Goal: Information Seeking & Learning: Learn about a topic

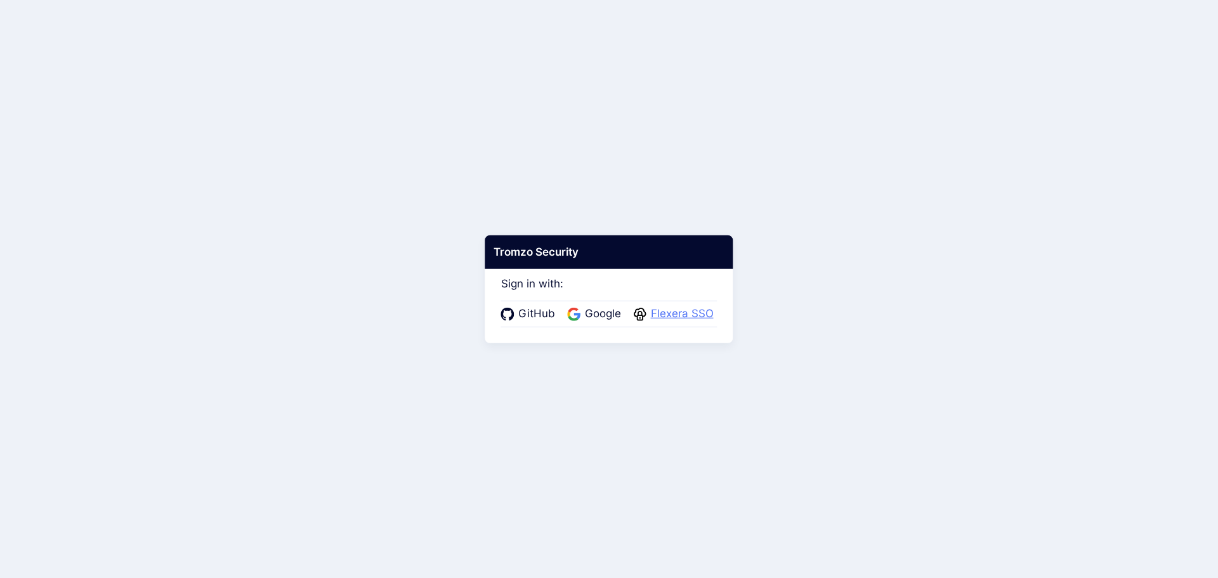
drag, startPoint x: 0, startPoint y: 0, endPoint x: 655, endPoint y: 318, distance: 728.1
click at [655, 318] on span "Flexera SSO" at bounding box center [682, 314] width 70 height 16
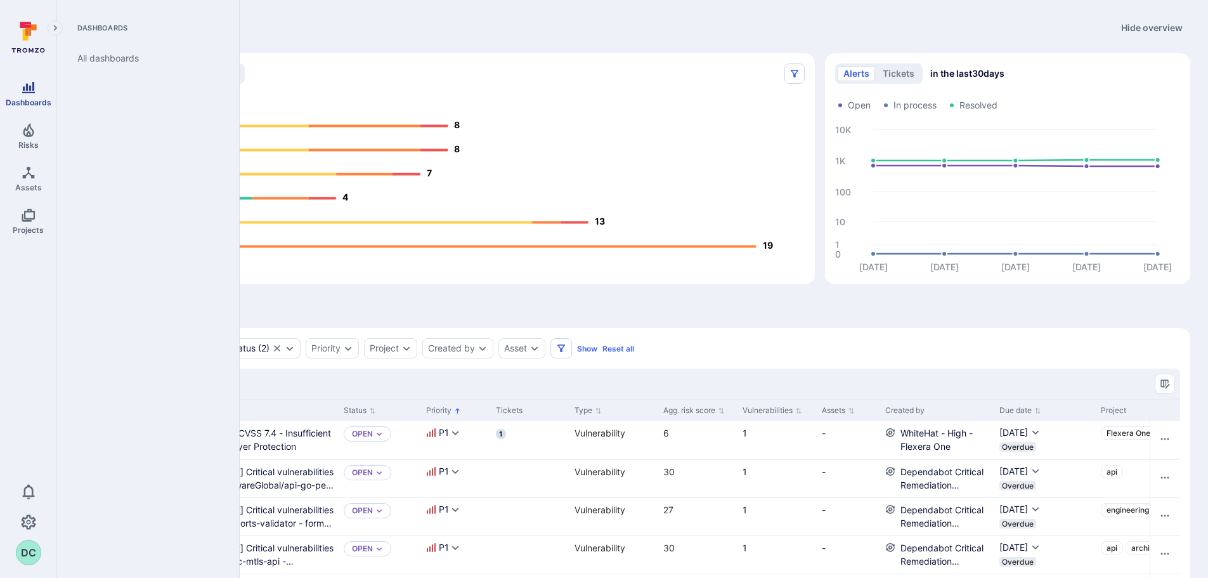
click at [27, 101] on span "Dashboards" at bounding box center [29, 103] width 46 height 10
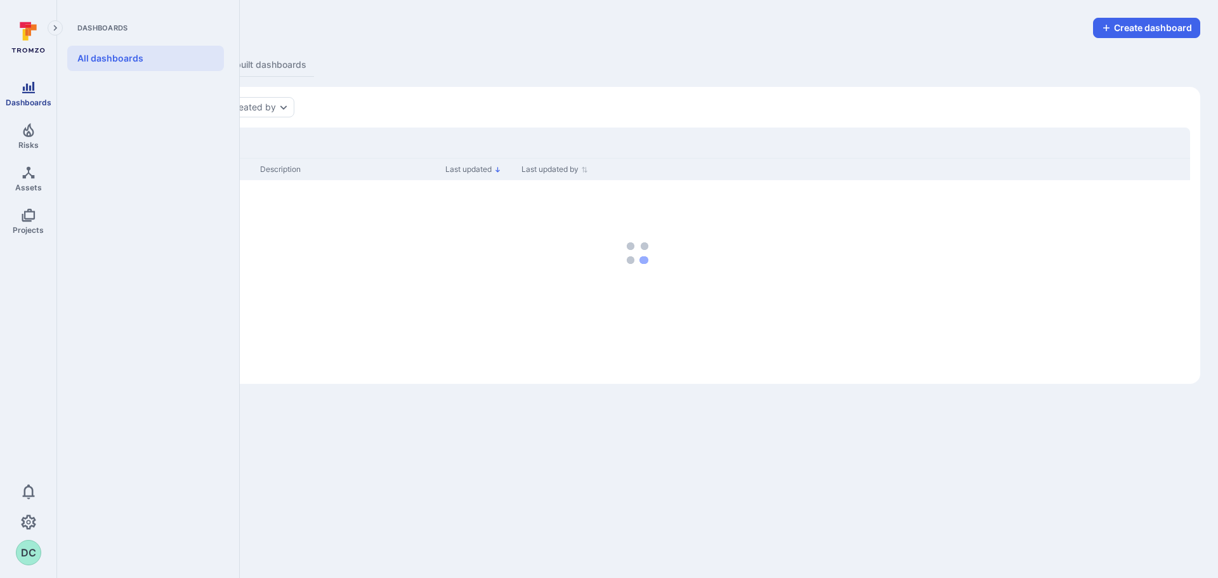
click at [23, 98] on span "Dashboards" at bounding box center [29, 103] width 46 height 10
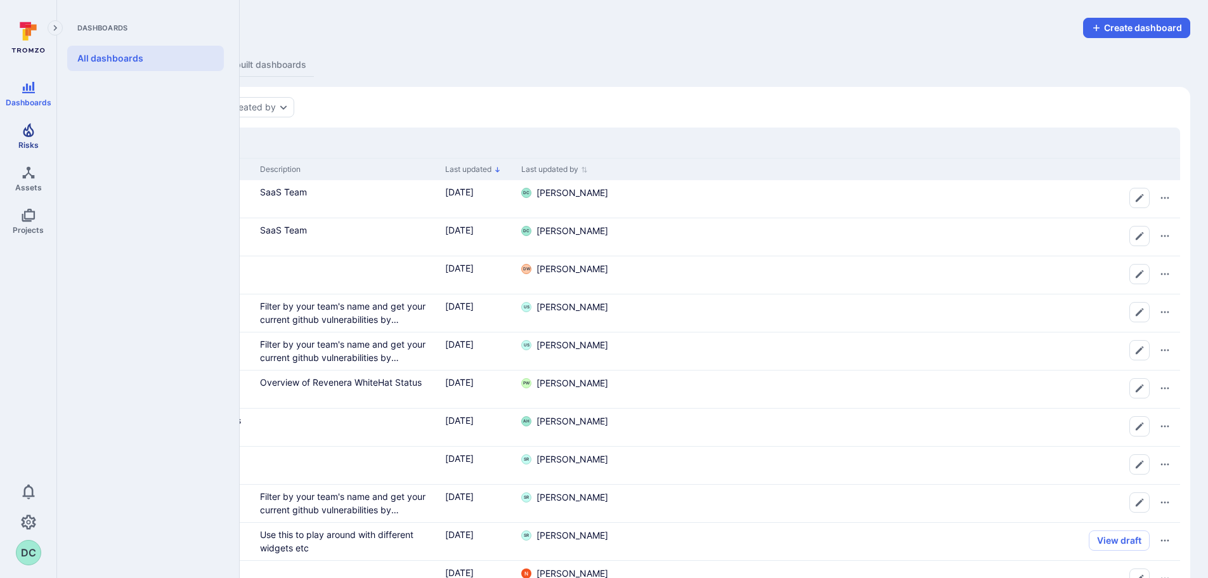
click at [28, 153] on link "Risks" at bounding box center [28, 135] width 56 height 37
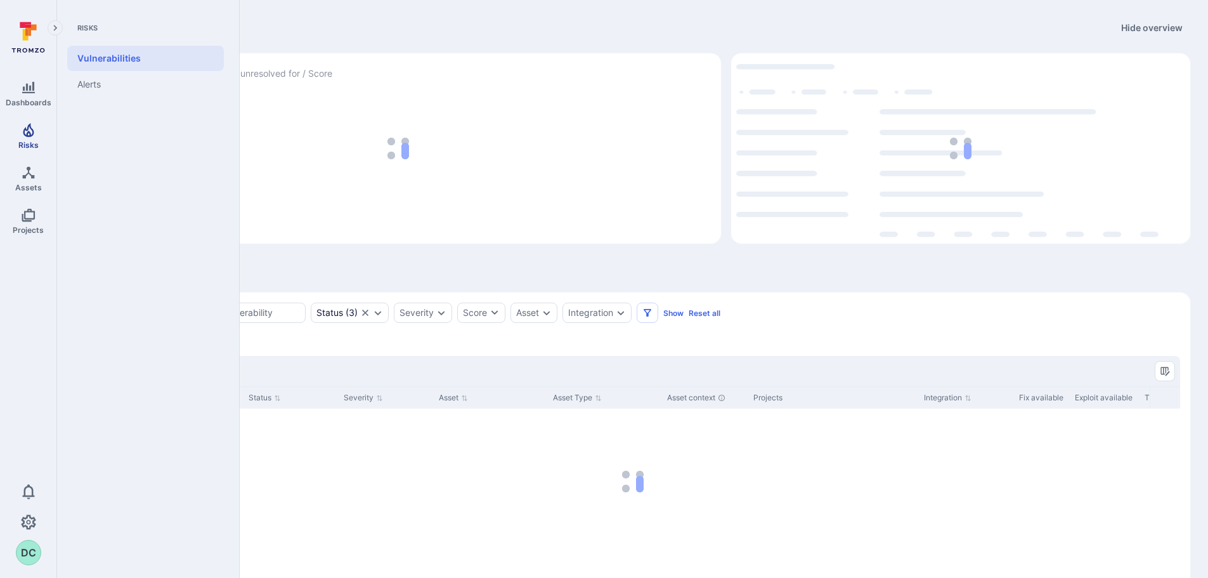
click at [29, 139] on link "Risks" at bounding box center [28, 135] width 56 height 37
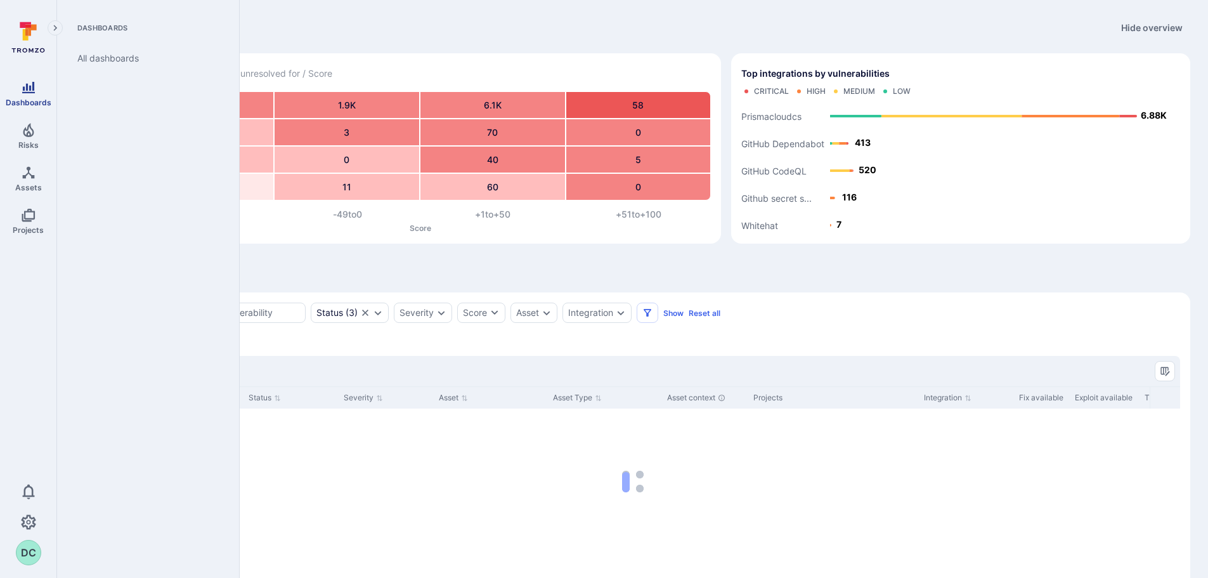
click at [25, 94] on icon "Dashboards" at bounding box center [28, 87] width 15 height 15
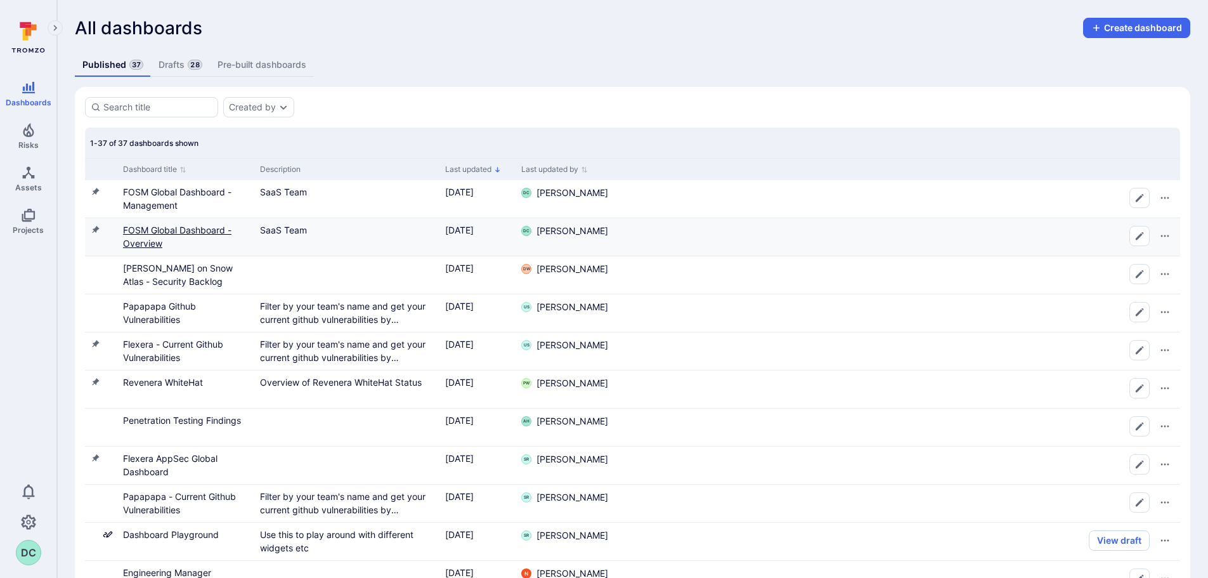
click at [147, 230] on link "FOSM Global Dashboard - Overview" at bounding box center [177, 237] width 108 height 24
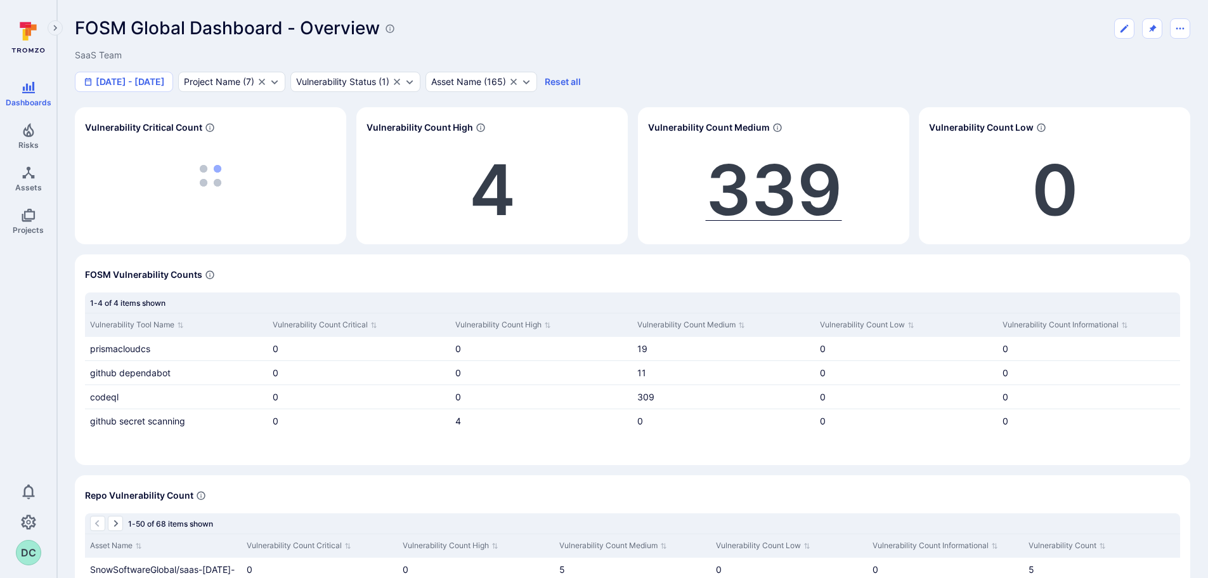
click at [774, 186] on span "339" at bounding box center [774, 189] width 136 height 85
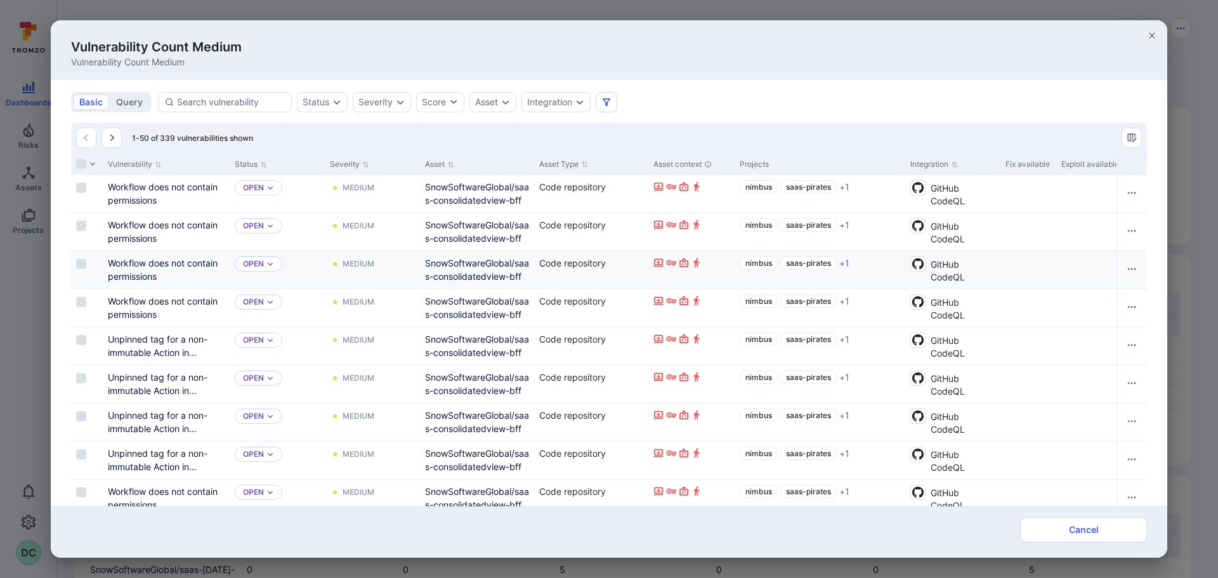
drag, startPoint x: 533, startPoint y: 167, endPoint x: 613, endPoint y: 271, distance: 131.2
click at [533, 167] on div at bounding box center [532, 164] width 2 height 22
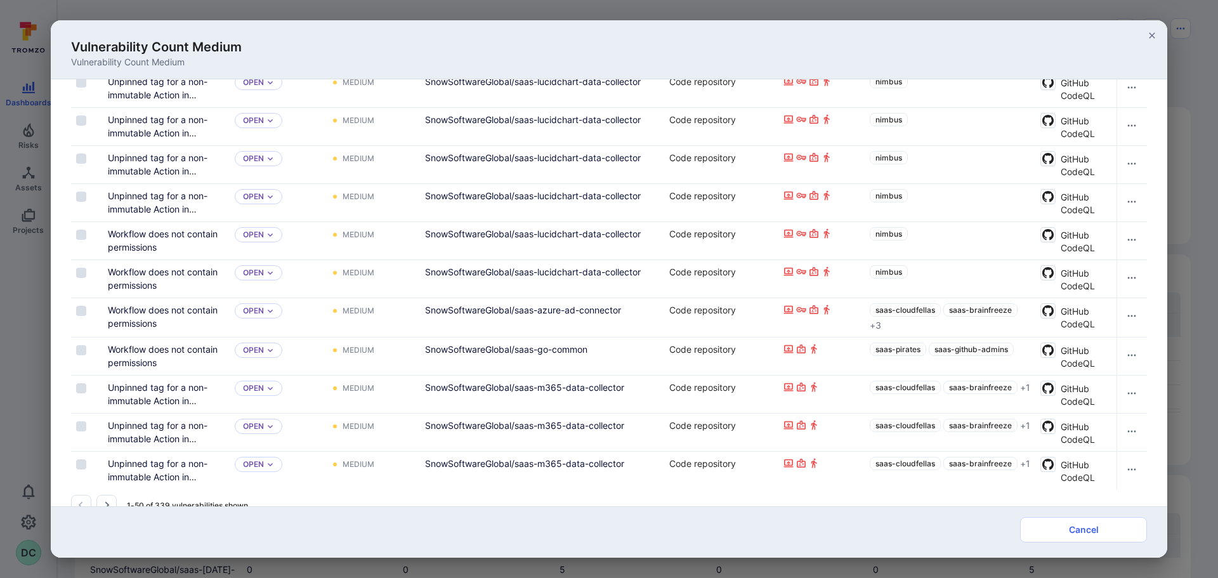
scroll to position [1611, 0]
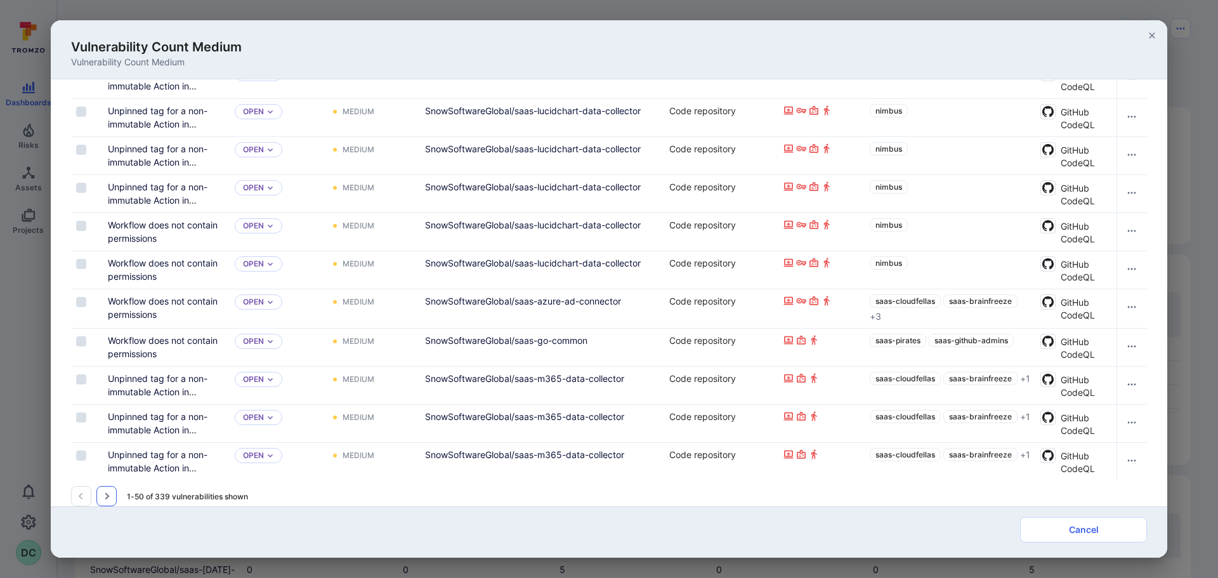
click at [100, 494] on button "Go to the next page" at bounding box center [106, 496] width 20 height 20
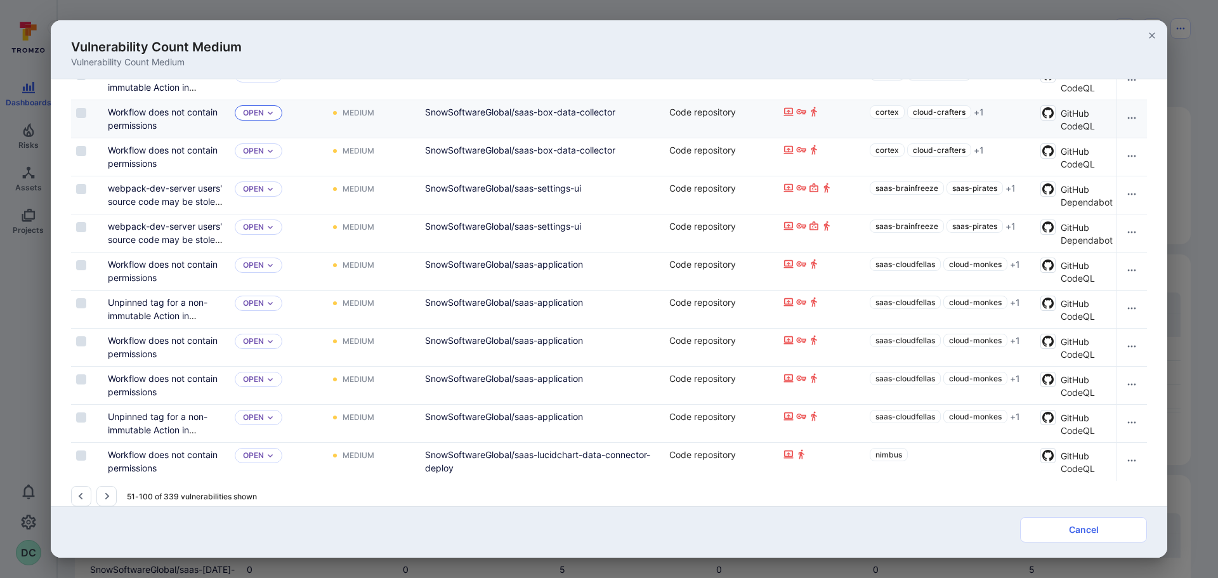
scroll to position [1603, 0]
click at [110, 492] on icon "Go to the next page" at bounding box center [106, 496] width 10 height 10
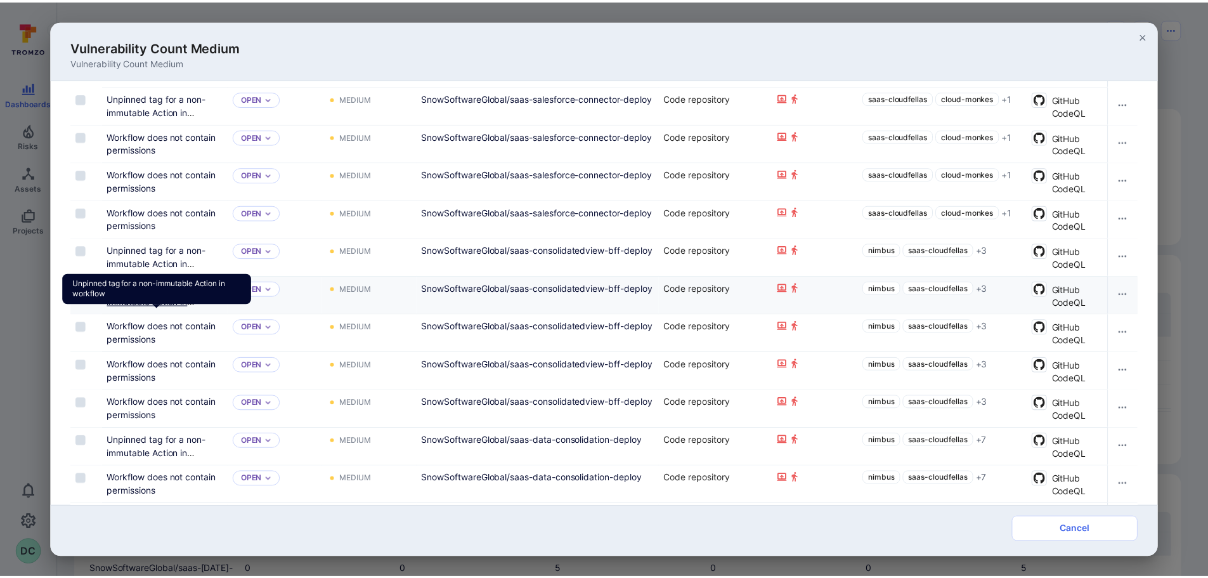
scroll to position [1159, 0]
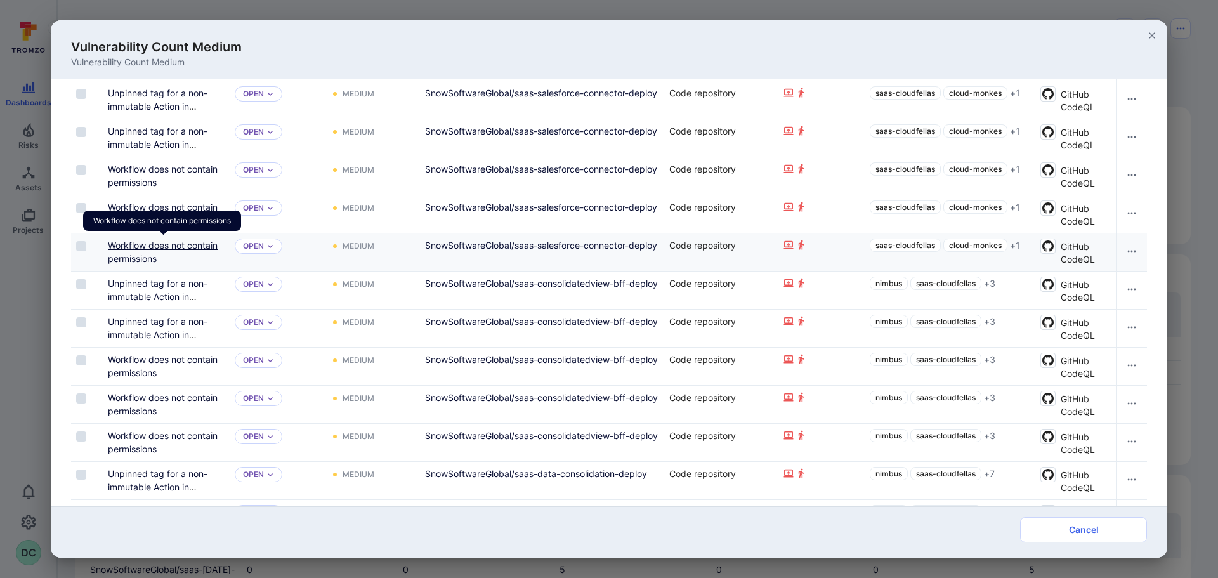
click at [127, 247] on link "Workflow does not contain permissions" at bounding box center [163, 252] width 110 height 24
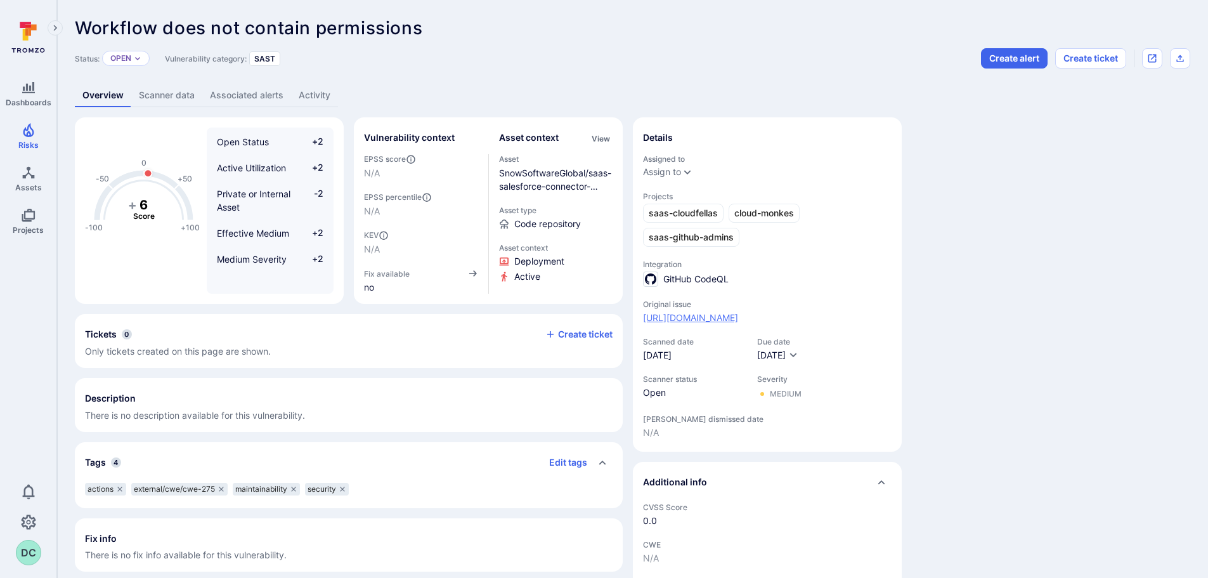
click at [703, 324] on link "[URL][DOMAIN_NAME]" at bounding box center [690, 317] width 95 height 13
